Goal: Task Accomplishment & Management: Manage account settings

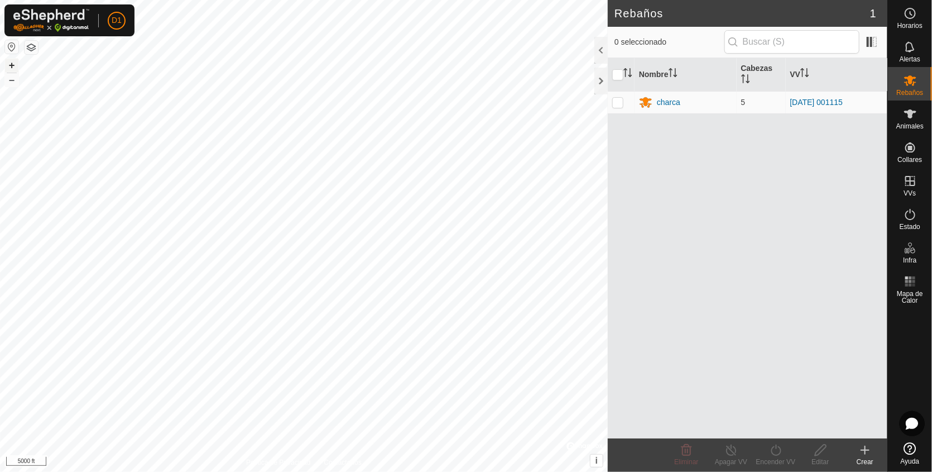
click at [8, 66] on button "+" at bounding box center [11, 65] width 13 height 13
click at [10, 64] on button "+" at bounding box center [11, 65] width 13 height 13
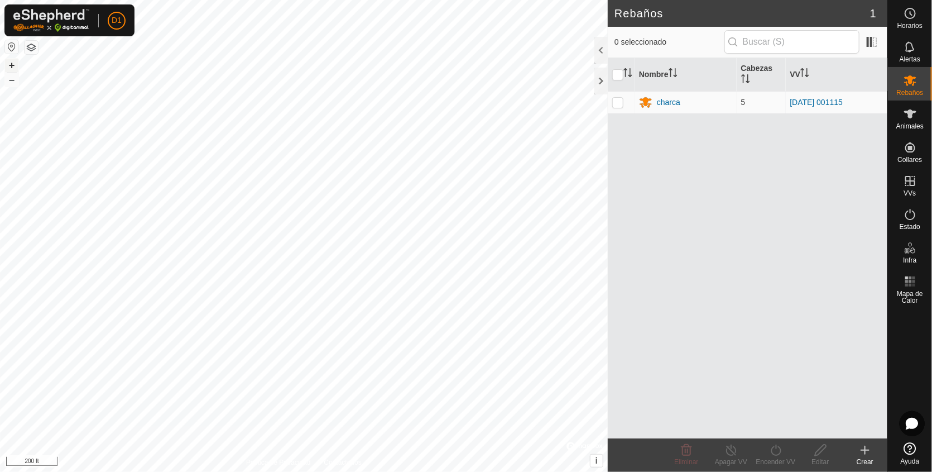
click at [10, 64] on button "+" at bounding box center [11, 65] width 13 height 13
click at [239, 471] on html "D1 Horarios Alertas Rebaños Animales Collares VVs Estado Infra Mapa de Calor Ay…" at bounding box center [466, 236] width 932 height 472
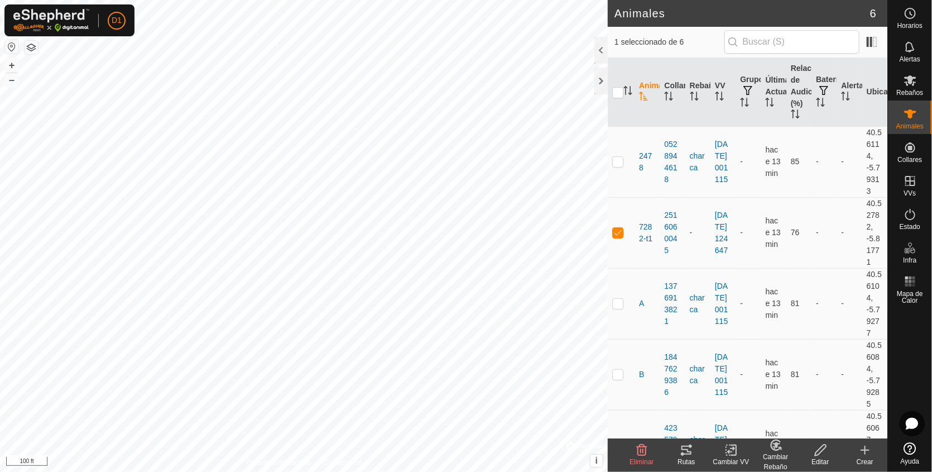
click at [688, 452] on icon at bounding box center [686, 449] width 13 height 13
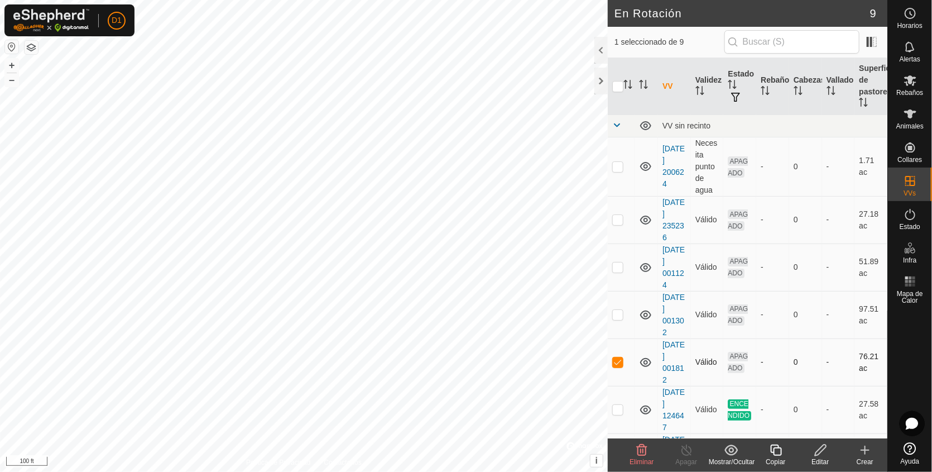
click at [618, 358] on p-checkbox at bounding box center [617, 361] width 11 height 9
checkbox input "false"
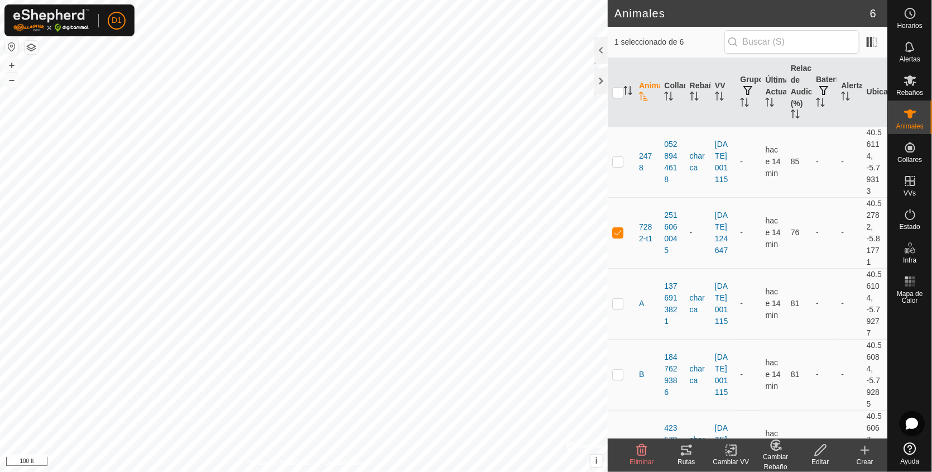
click at [683, 450] on icon at bounding box center [686, 449] width 10 height 9
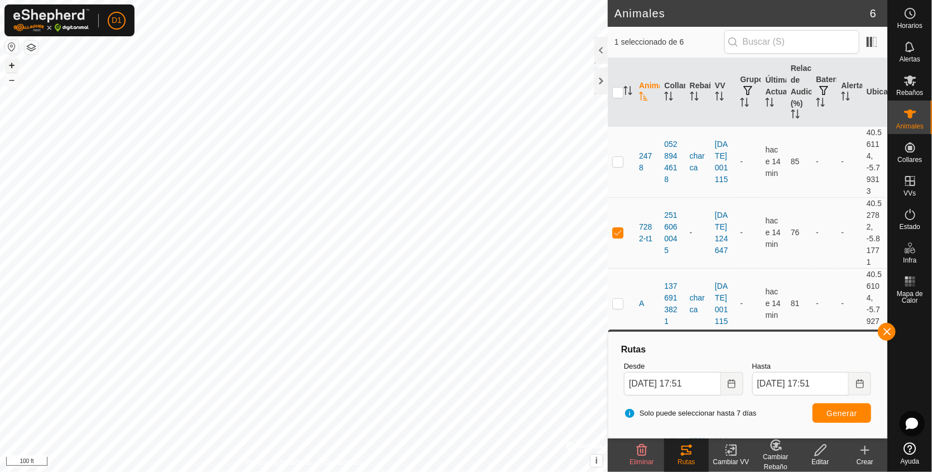
click at [13, 67] on button "+" at bounding box center [11, 65] width 13 height 13
click at [890, 334] on button "button" at bounding box center [887, 332] width 18 height 18
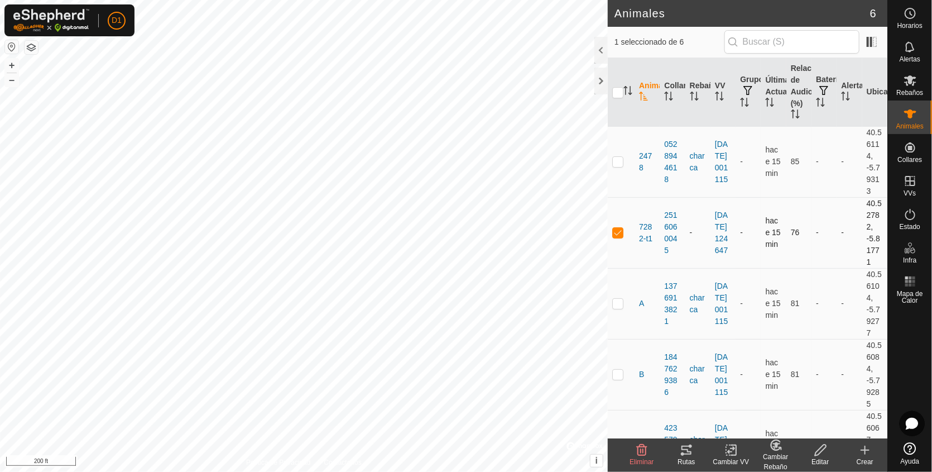
click at [617, 228] on p-checkbox at bounding box center [617, 232] width 11 height 9
checkbox input "false"
click at [13, 81] on button "–" at bounding box center [11, 79] width 13 height 13
click at [211, 471] on html "D1 Horarios Alertas Rebaños Animales Collares VVs Estado Infra Mapa de Calor Ay…" at bounding box center [466, 236] width 932 height 472
click at [102, 471] on html "D1 Horarios Alertas Rebaños Animales Collares VVs Estado Infra Mapa de Calor Ay…" at bounding box center [466, 236] width 932 height 472
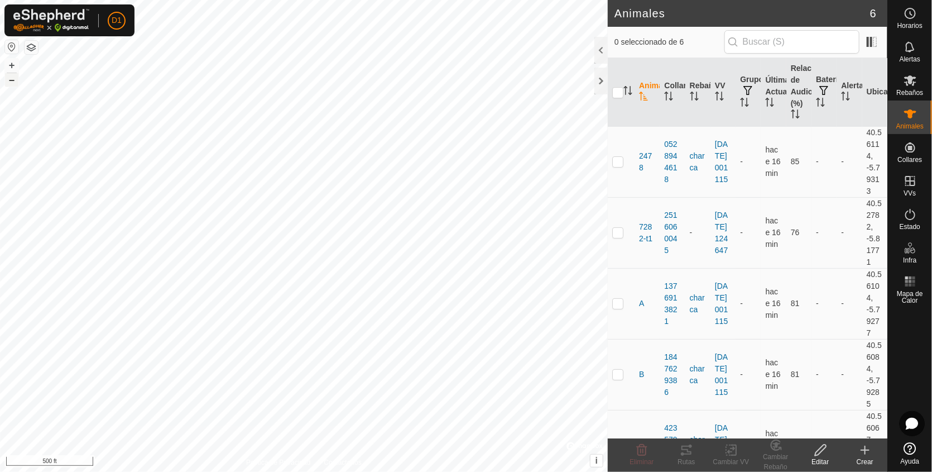
click at [13, 84] on button "–" at bounding box center [11, 79] width 13 height 13
click at [276, 471] on html "D1 Horarios Alertas Rebaños Animales Collares VVs Estado Infra Mapa de Calor Ay…" at bounding box center [466, 236] width 932 height 472
click at [13, 67] on button "+" at bounding box center [11, 65] width 13 height 13
checkbox input "true"
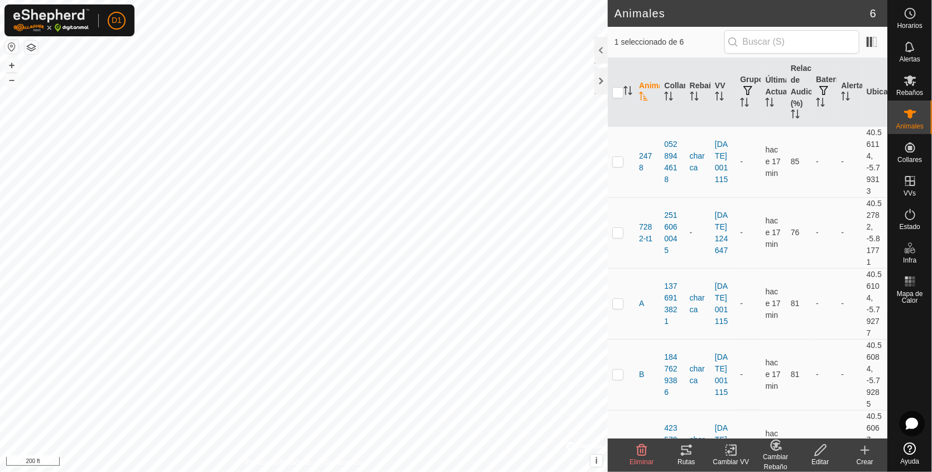
click at [688, 450] on icon at bounding box center [686, 449] width 10 height 9
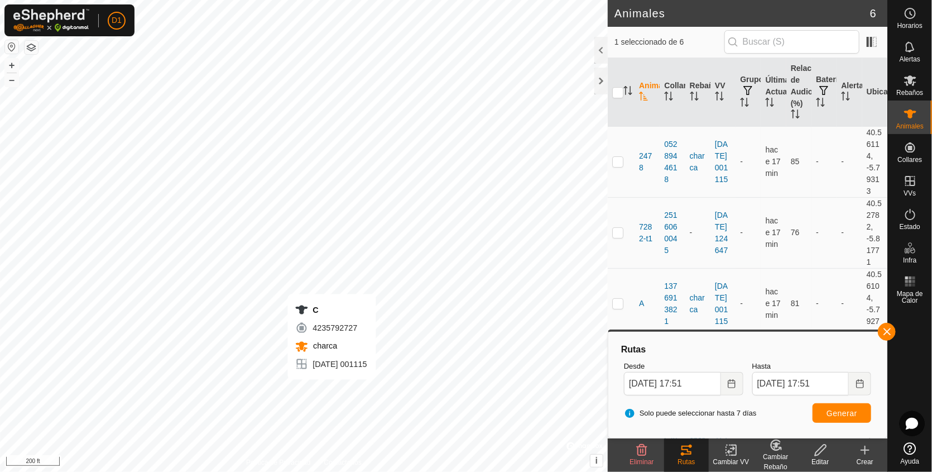
checkbox input "true"
checkbox input "false"
click at [844, 413] on span "Generar" at bounding box center [842, 413] width 31 height 9
checkbox input "true"
checkbox input "false"
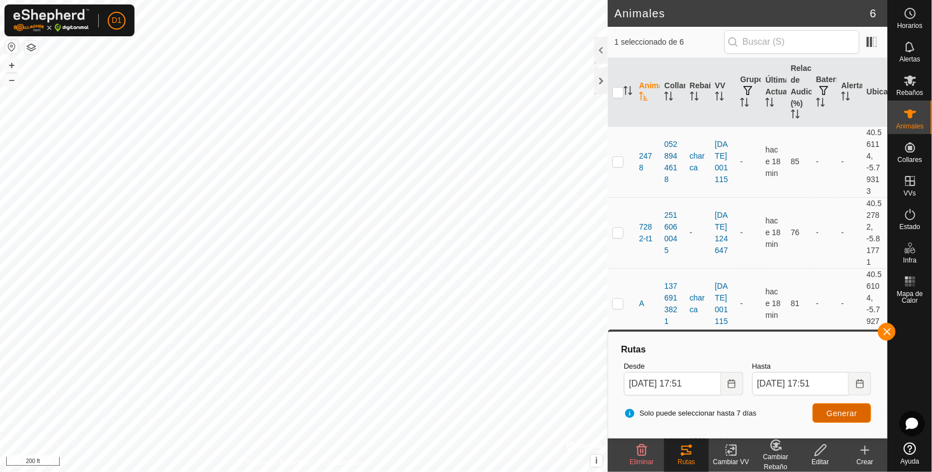
click at [847, 406] on button "Generar" at bounding box center [842, 413] width 59 height 20
checkbox input "true"
checkbox input "false"
click at [834, 407] on button "Generar" at bounding box center [842, 413] width 59 height 20
checkbox input "true"
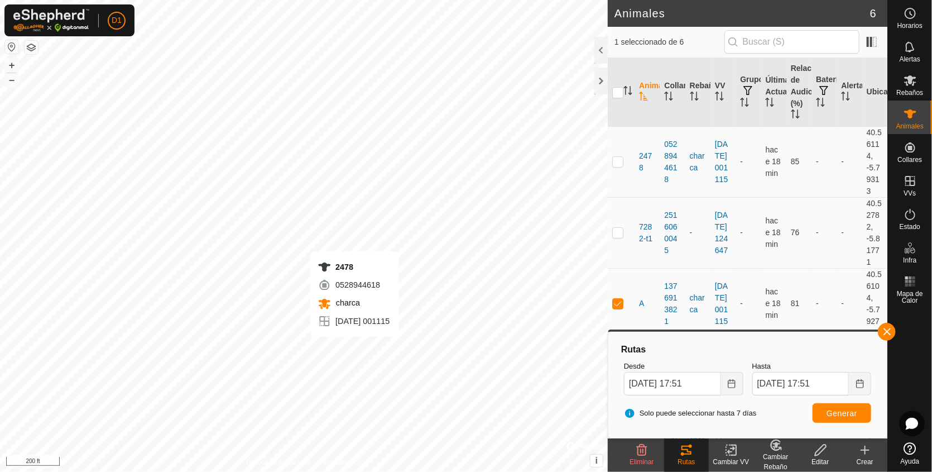
checkbox input "false"
click at [838, 411] on span "Generar" at bounding box center [842, 413] width 31 height 9
click at [886, 331] on button "button" at bounding box center [887, 332] width 18 height 18
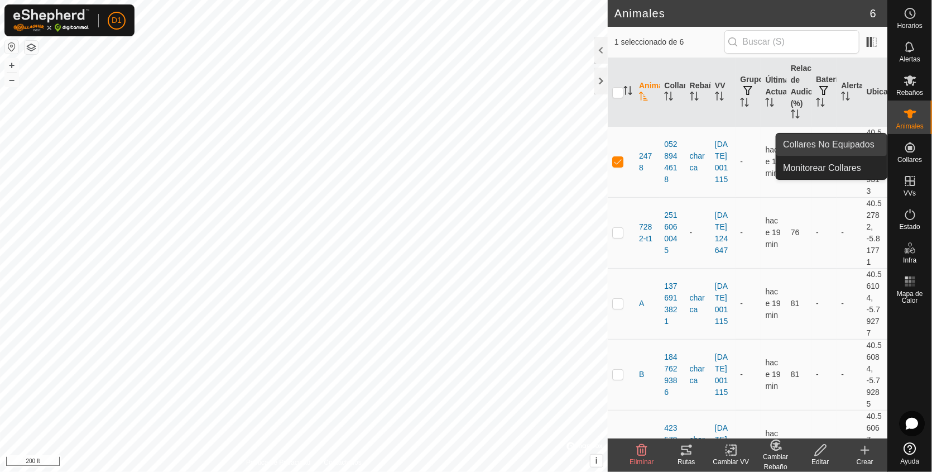
click at [835, 142] on link "Collares No Equipados" at bounding box center [831, 144] width 110 height 22
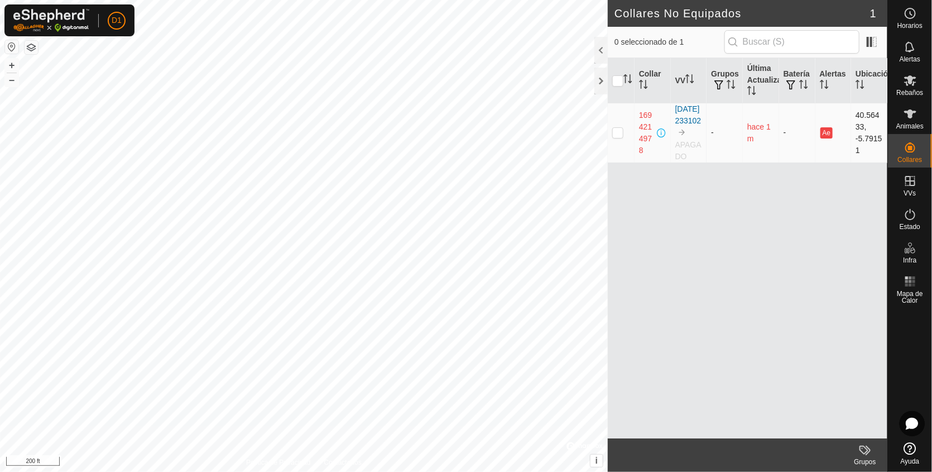
click at [616, 136] on p-checkbox at bounding box center [617, 132] width 11 height 9
checkbox input "true"
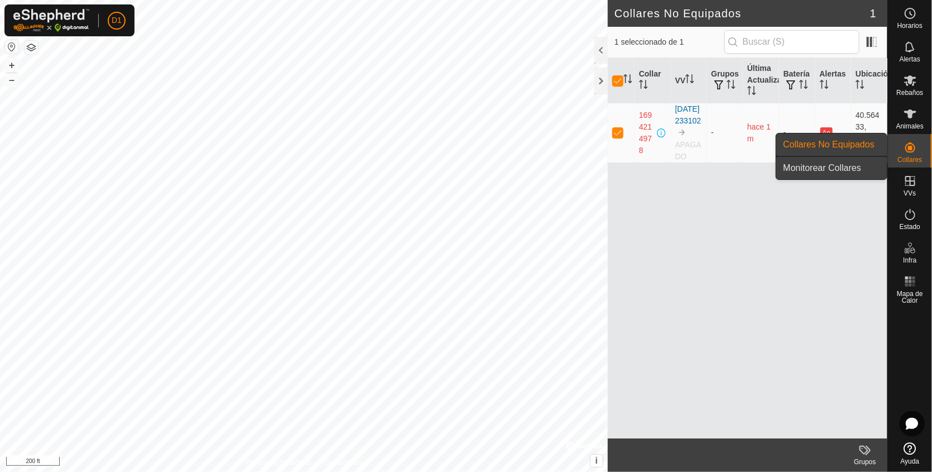
click at [835, 169] on link "Monitorear Collares" at bounding box center [831, 168] width 110 height 22
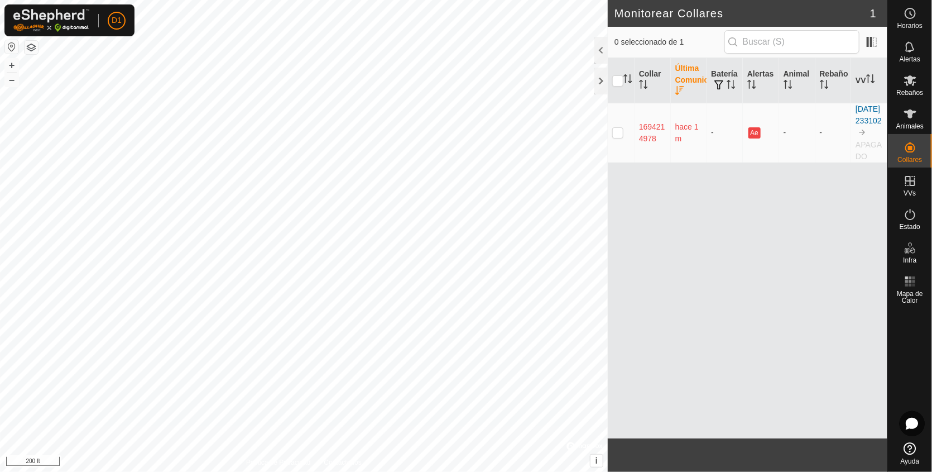
drag, startPoint x: 692, startPoint y: 186, endPoint x: 610, endPoint y: 184, distance: 82.1
click at [610, 184] on div "Collar Última Comunicación Batería Alertas Animal Rebaño VV 1694214978 hace 1 m…" at bounding box center [748, 248] width 280 height 380
click at [616, 137] on p-checkbox at bounding box center [617, 132] width 11 height 9
checkbox input "true"
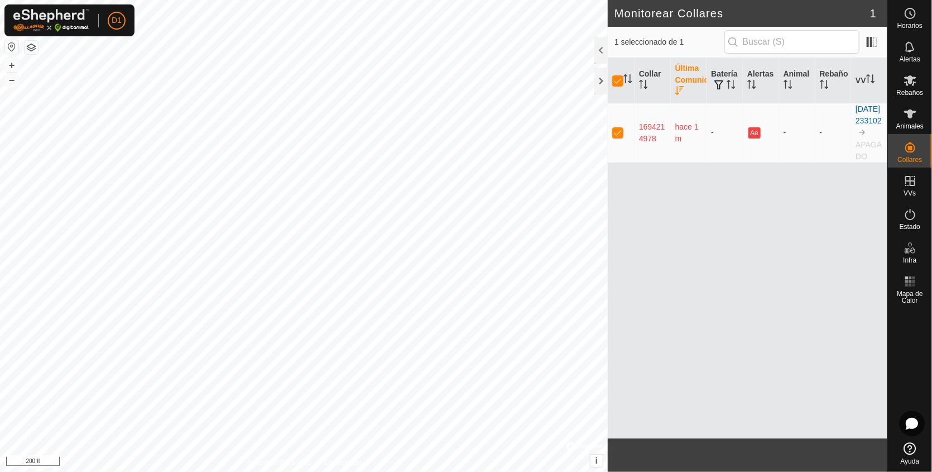
click at [617, 137] on p-checkbox at bounding box center [617, 132] width 11 height 9
checkbox input "false"
click at [871, 43] on span at bounding box center [872, 42] width 18 height 18
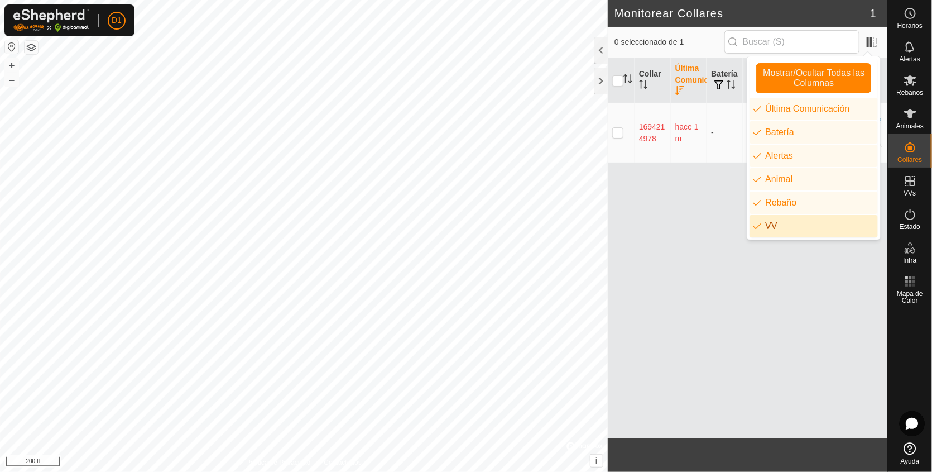
click at [809, 280] on div "Collar Última Comunicación Batería Alertas Animal Rebaño VV 1694214978 hace 1 m…" at bounding box center [748, 248] width 280 height 380
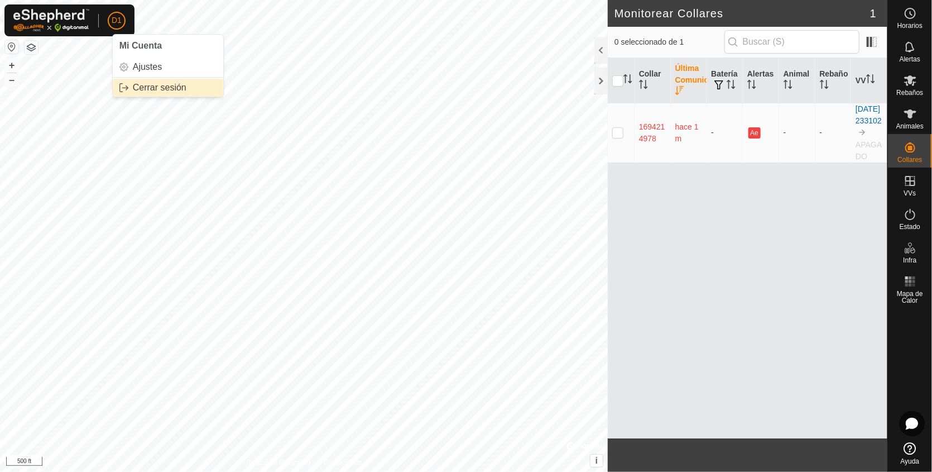
click at [167, 87] on link "Cerrar sesión" at bounding box center [168, 88] width 110 height 18
